Goal: Check status: Check status

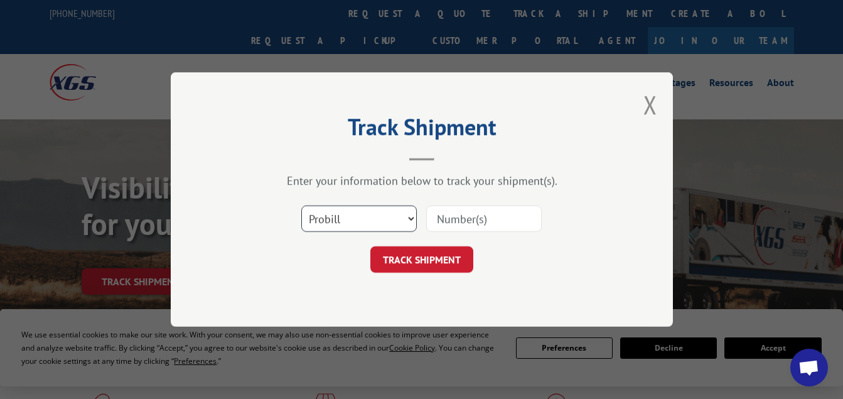
click at [369, 224] on select "Select category... Probill BOL PO" at bounding box center [359, 218] width 116 height 26
select select "bol"
click at [301, 205] on select "Select category... Probill BOL PO" at bounding box center [359, 218] width 116 height 26
click at [455, 216] on input at bounding box center [484, 218] width 116 height 26
paste input "6013525"
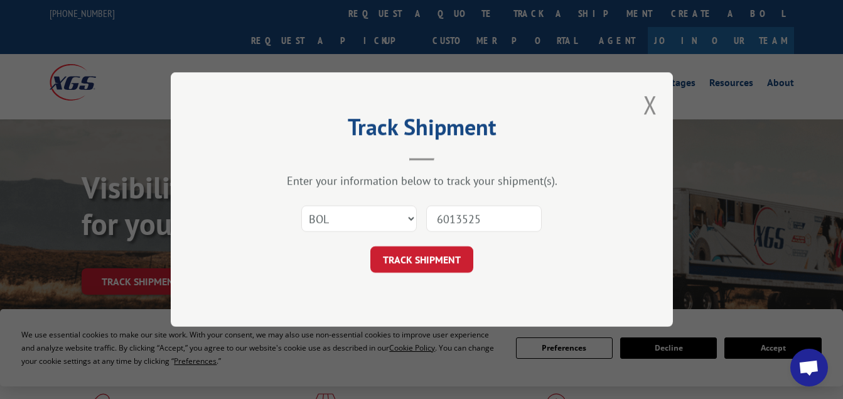
type input "6013525"
click at [394, 263] on button "TRACK SHIPMENT" at bounding box center [422, 259] width 103 height 26
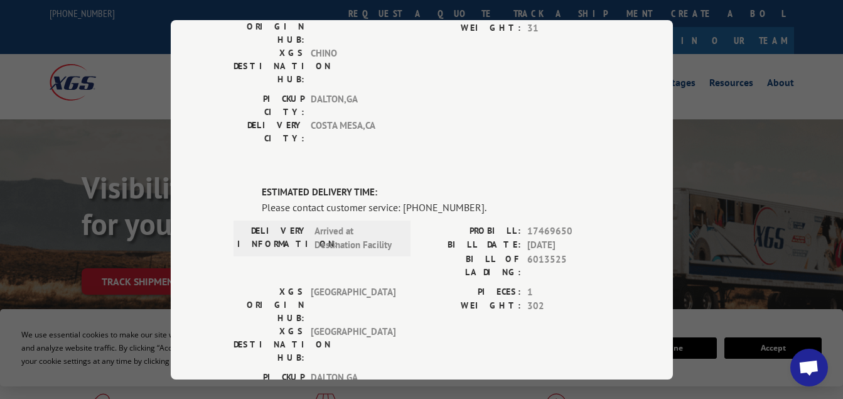
scroll to position [215, 0]
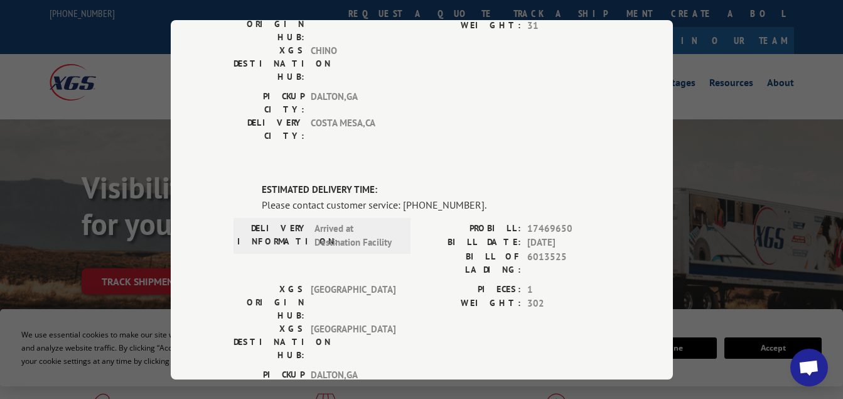
click at [313, 197] on div "Please contact customer service: [PHONE_NUMBER]." at bounding box center [436, 204] width 349 height 15
click at [457, 296] on label "WEIGHT:" at bounding box center [471, 303] width 99 height 14
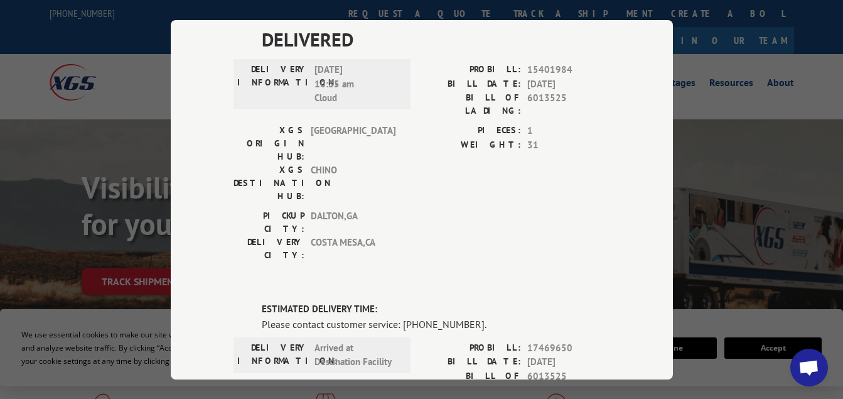
scroll to position [99, 0]
